Goal: Communication & Community: Answer question/provide support

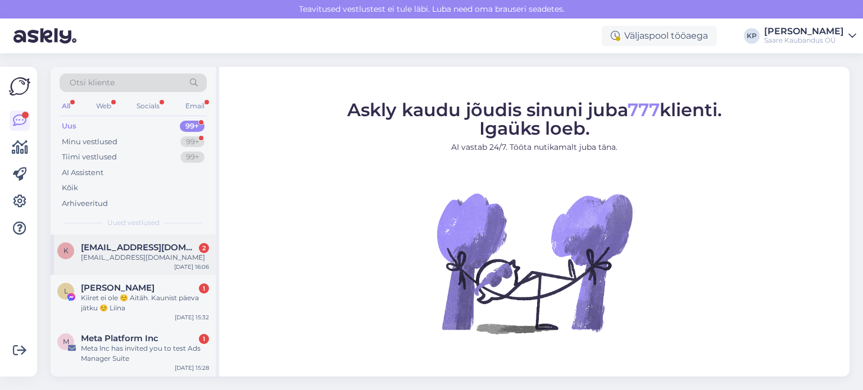
click at [140, 257] on div "[EMAIL_ADDRESS][DOMAIN_NAME]" at bounding box center [145, 258] width 128 height 10
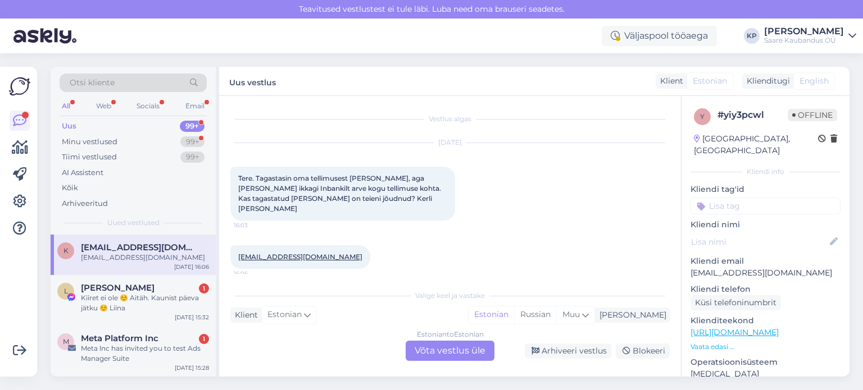
click at [469, 347] on div "Estonian to Estonian Võta vestlus üle" at bounding box center [450, 351] width 89 height 20
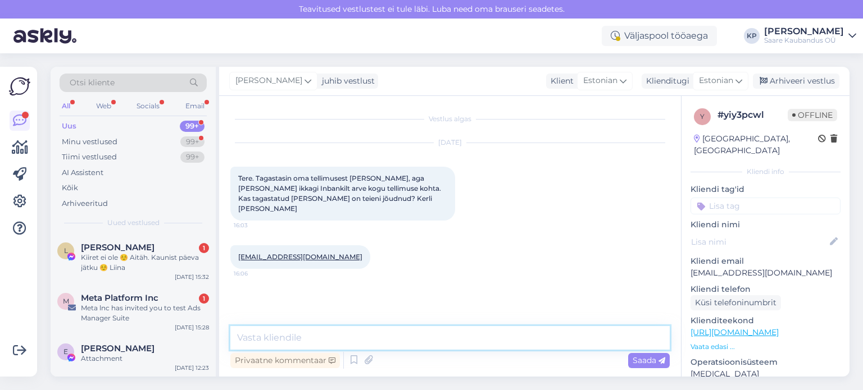
click at [257, 334] on textarea at bounding box center [449, 338] width 439 height 24
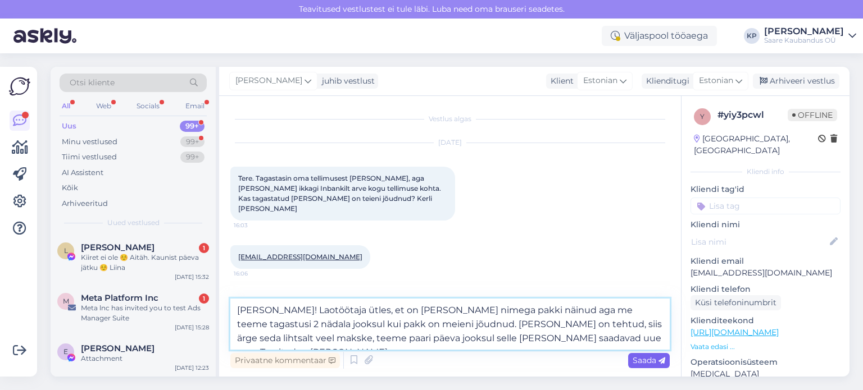
type textarea "[PERSON_NAME]! Laotöötaja ütles, et on [PERSON_NAME] nimega pakki näinud aga me…"
click at [634, 360] on span "Saada" at bounding box center [649, 361] width 33 height 10
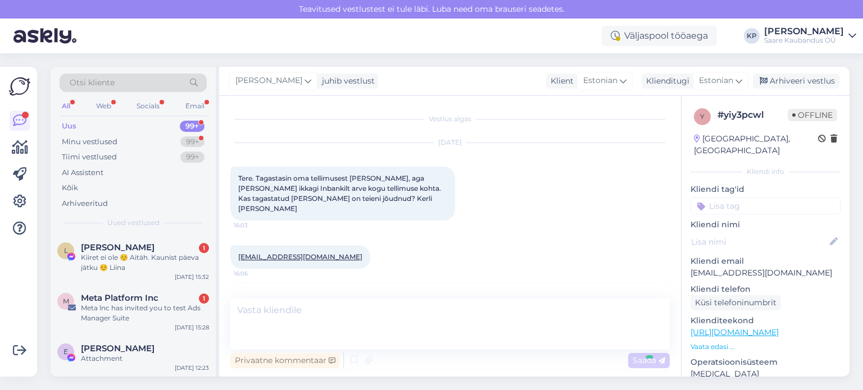
scroll to position [44, 0]
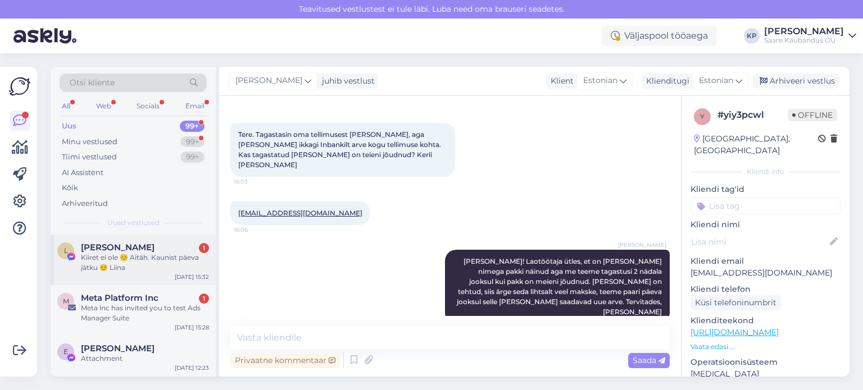
click at [126, 260] on div "Kiiret ei ole ☺️ Aitäh. Kaunist päeva jätku ☺️ Liina" at bounding box center [145, 263] width 128 height 20
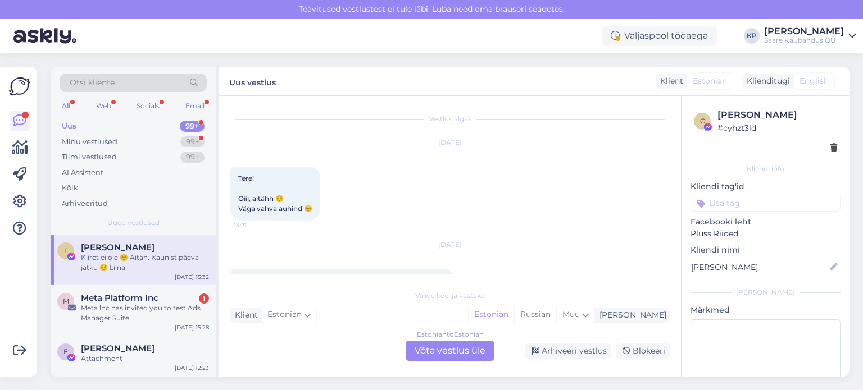
scroll to position [535, 0]
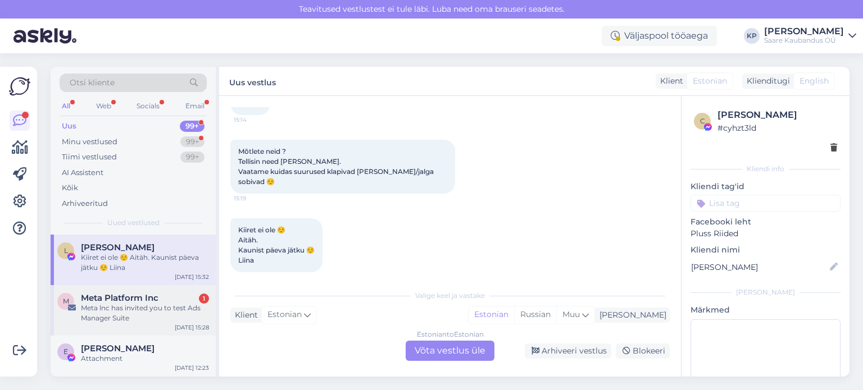
click at [110, 312] on div "Meta lnc has invited you to test Ads Manager Suite" at bounding box center [145, 313] width 128 height 20
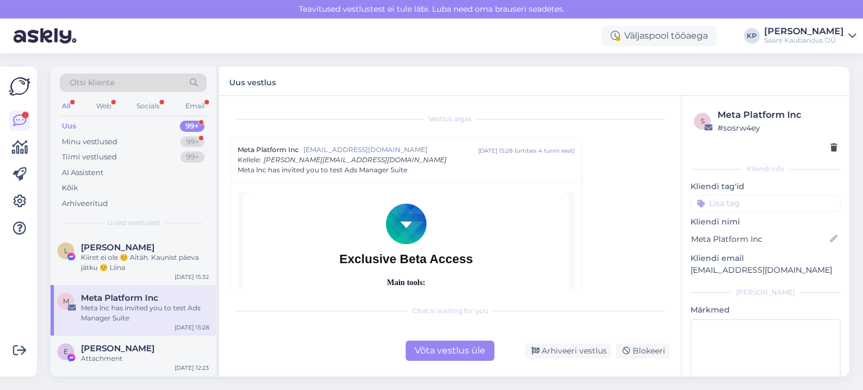
click at [66, 104] on div "All" at bounding box center [66, 106] width 13 height 15
click at [645, 352] on div "Blokeeri" at bounding box center [643, 351] width 54 height 15
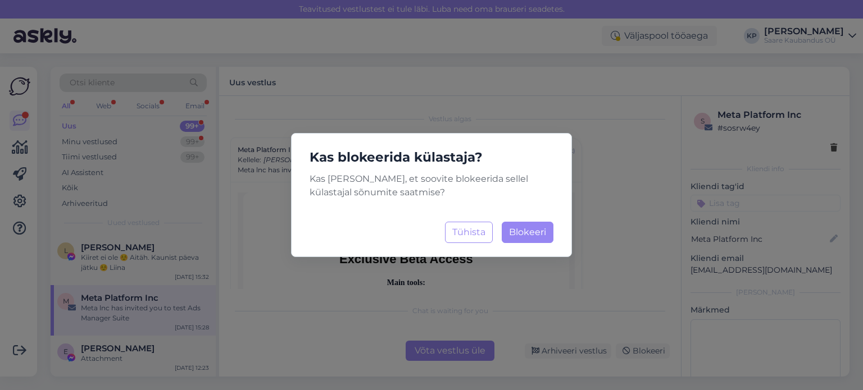
click at [521, 214] on div "Kas blokeerida külastaja? Kas [PERSON_NAME], et soovite blokeerida sellel külas…" at bounding box center [431, 195] width 281 height 124
click at [527, 227] on span "Blokeeri" at bounding box center [527, 232] width 37 height 11
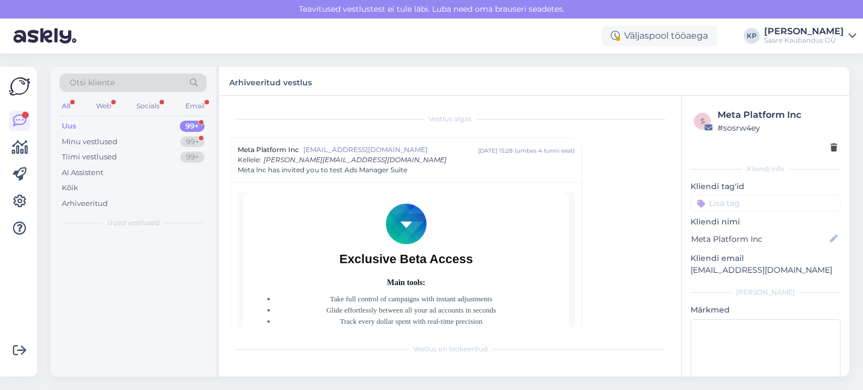
scroll to position [30, 0]
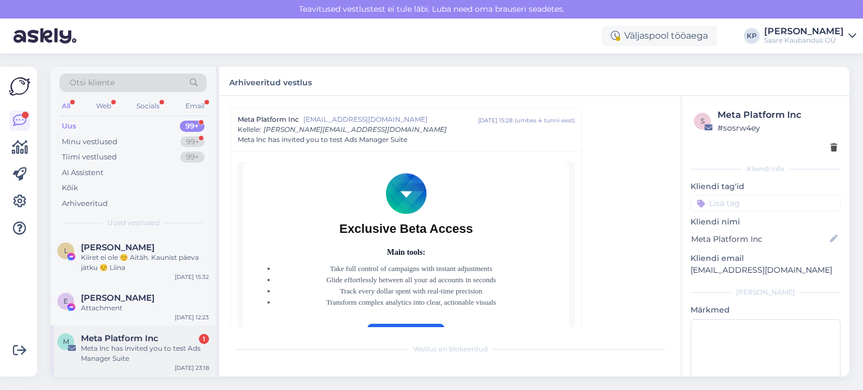
click at [144, 341] on span "Meta Platform Inc" at bounding box center [120, 339] width 78 height 10
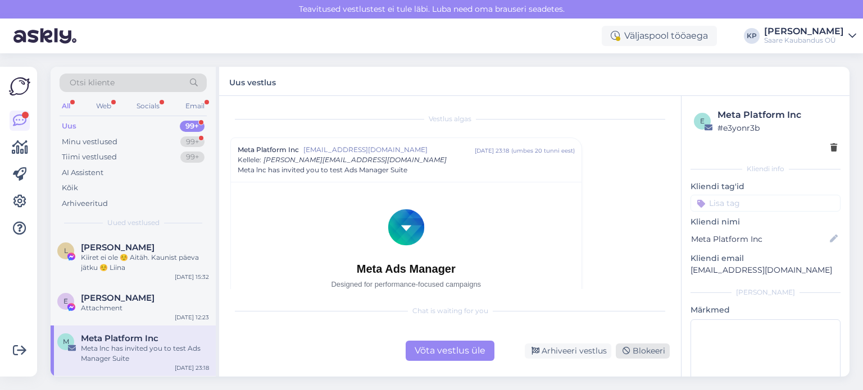
click at [652, 350] on div "Blokeeri" at bounding box center [643, 351] width 54 height 15
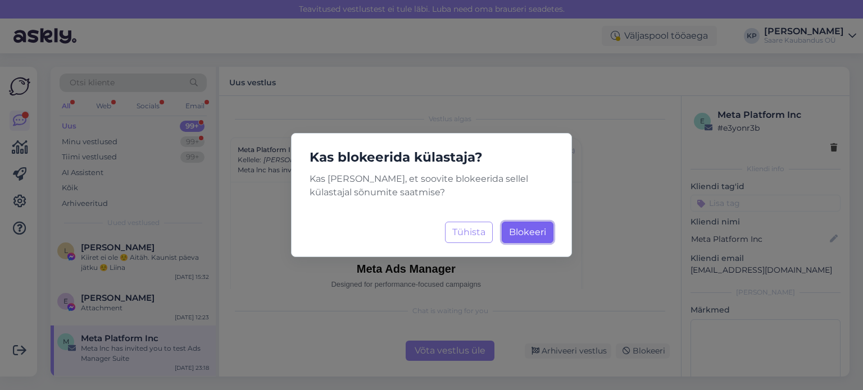
click at [532, 230] on span "Blokeeri" at bounding box center [527, 232] width 37 height 11
